Goal: Find specific page/section: Find specific page/section

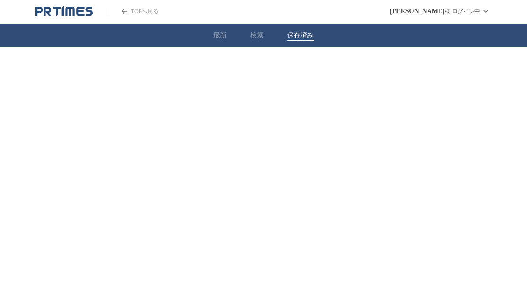
click at [306, 33] on button "保存済み" at bounding box center [300, 35] width 26 height 9
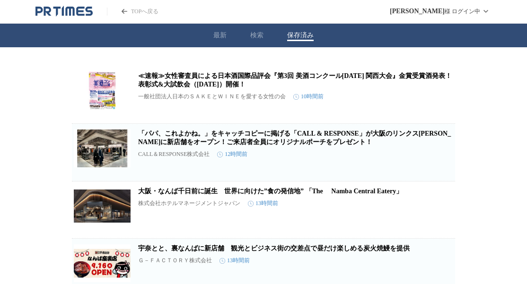
click at [65, 16] on icon "PR TIMESのトップページはこちら" at bounding box center [69, 11] width 9 height 9
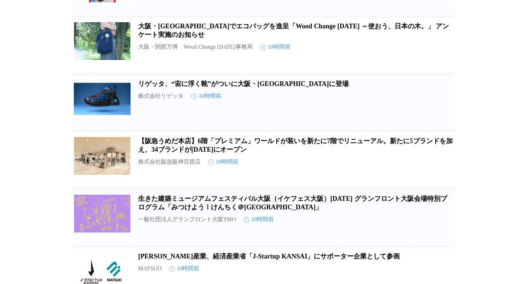
scroll to position [2028, 0]
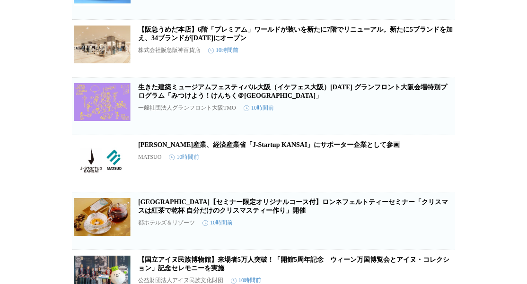
drag, startPoint x: 403, startPoint y: 111, endPoint x: 385, endPoint y: 110, distance: 18.5
click at [404, 58] on icon "button" at bounding box center [405, 52] width 11 height 11
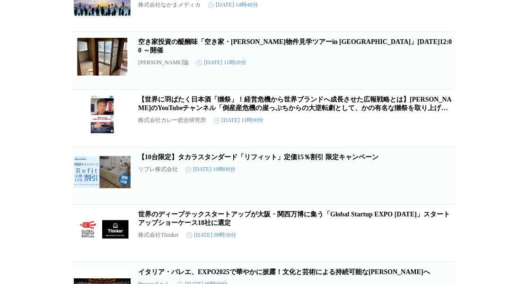
scroll to position [6036, 0]
